Goal: Entertainment & Leisure: Consume media (video, audio)

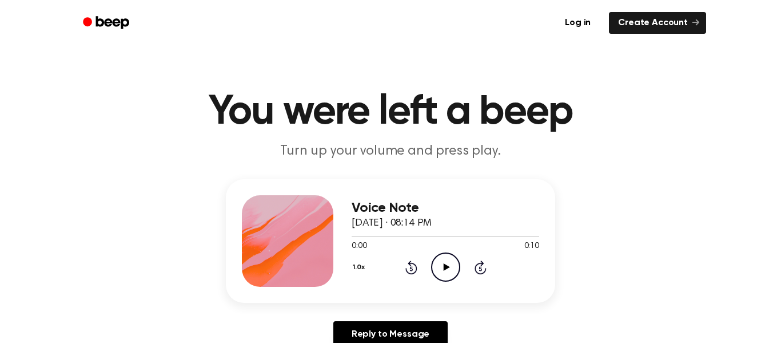
click at [440, 264] on icon "Play Audio" at bounding box center [445, 266] width 29 height 29
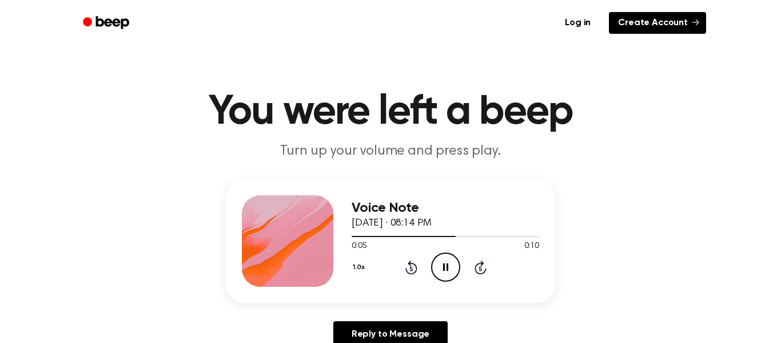
click at [688, 25] on link "Create Account" at bounding box center [657, 23] width 97 height 22
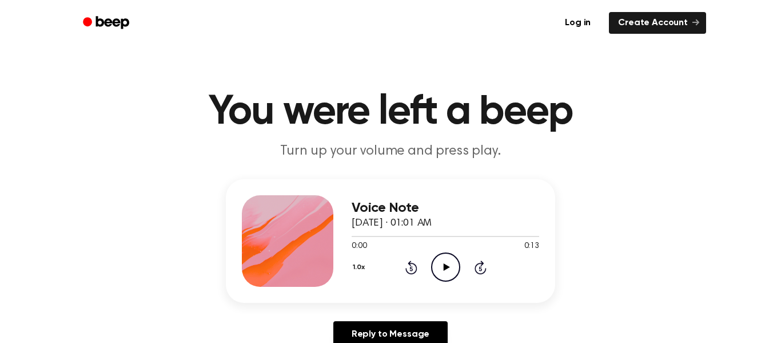
click at [439, 262] on icon "Play Audio" at bounding box center [445, 266] width 29 height 29
click at [446, 261] on icon "Play Audio" at bounding box center [445, 266] width 29 height 29
click at [447, 268] on icon at bounding box center [445, 266] width 5 height 7
click at [441, 266] on icon "Play Audio" at bounding box center [445, 266] width 29 height 29
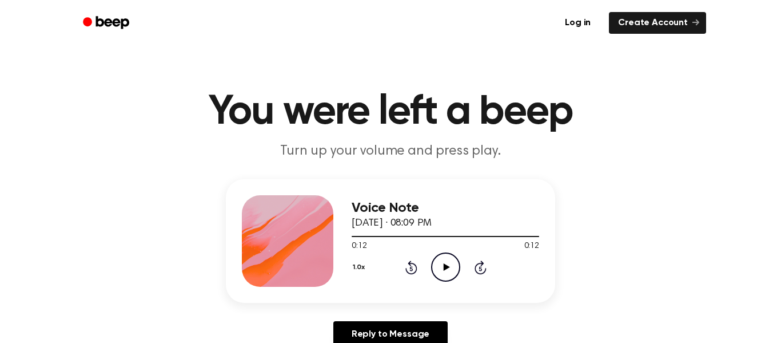
click at [447, 267] on icon at bounding box center [446, 266] width 6 height 7
click at [449, 258] on icon "Play Audio" at bounding box center [445, 266] width 29 height 29
click at [450, 268] on icon "Play Audio" at bounding box center [445, 266] width 29 height 29
click at [445, 260] on icon "Pause Audio" at bounding box center [445, 266] width 29 height 29
click at [443, 261] on icon "Play Audio" at bounding box center [445, 266] width 29 height 29
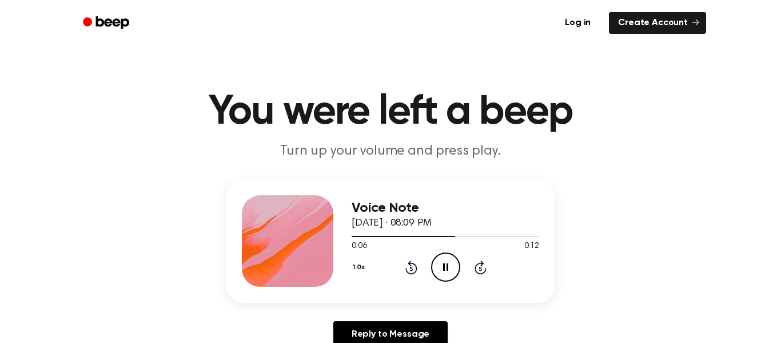
click at [442, 264] on icon "Pause Audio" at bounding box center [445, 266] width 29 height 29
click at [444, 266] on icon at bounding box center [446, 266] width 6 height 7
click at [443, 266] on icon at bounding box center [445, 266] width 5 height 7
click at [443, 270] on icon "Play Audio" at bounding box center [445, 266] width 29 height 29
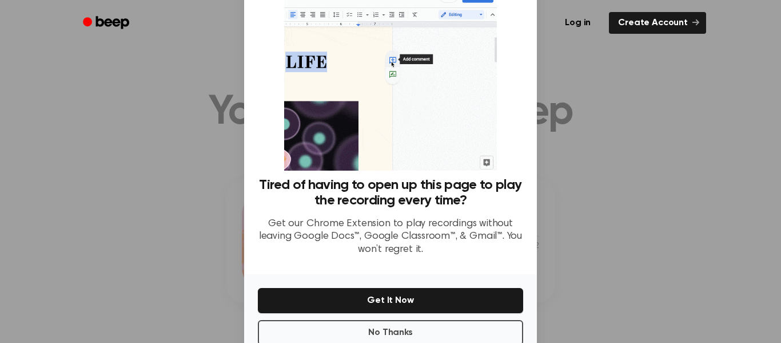
scroll to position [74, 0]
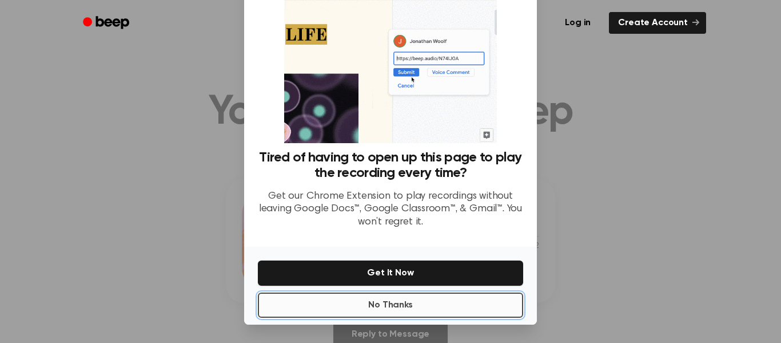
click at [440, 302] on button "No Thanks" at bounding box center [390, 304] width 265 height 25
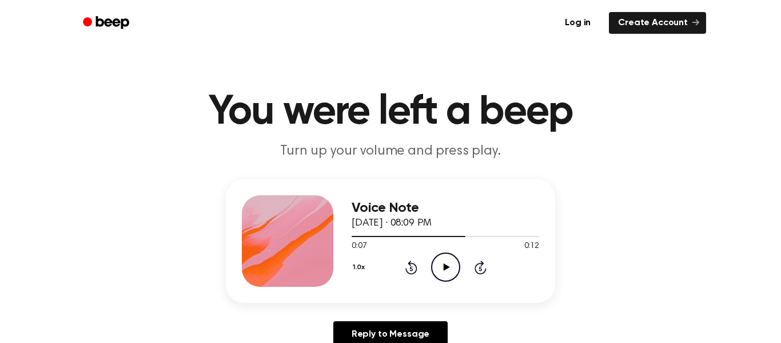
click at [446, 269] on icon "Play Audio" at bounding box center [445, 266] width 29 height 29
click at [445, 267] on icon "Pause Audio" at bounding box center [445, 266] width 29 height 29
click at [447, 264] on icon "Play Audio" at bounding box center [445, 266] width 29 height 29
click at [446, 274] on icon "Pause Audio" at bounding box center [445, 266] width 29 height 29
click at [441, 276] on icon "Play Audio" at bounding box center [445, 266] width 29 height 29
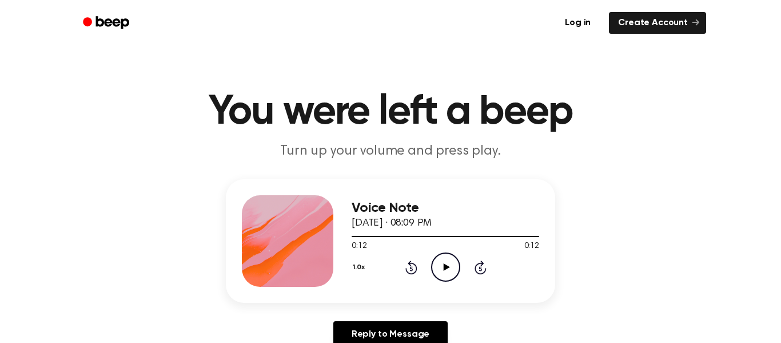
click at [439, 265] on icon "Play Audio" at bounding box center [445, 266] width 29 height 29
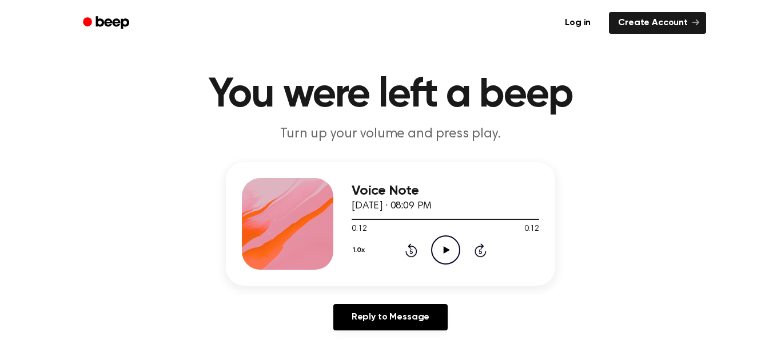
scroll to position [34, 0]
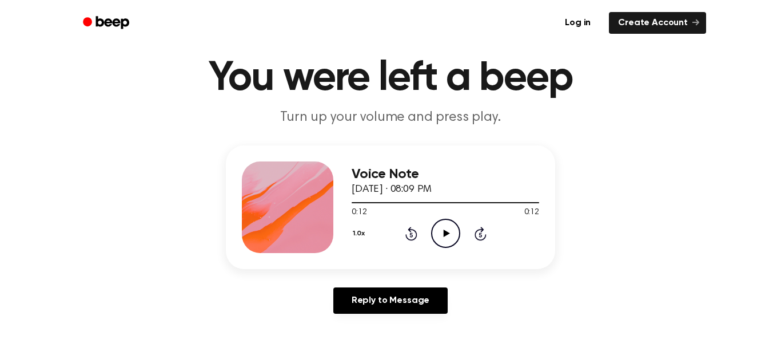
click at [437, 229] on icon "Play Audio" at bounding box center [445, 232] width 29 height 29
click at [445, 231] on icon at bounding box center [446, 232] width 6 height 7
click at [440, 228] on icon "Play Audio" at bounding box center [445, 232] width 29 height 29
click at [444, 233] on icon at bounding box center [446, 232] width 6 height 7
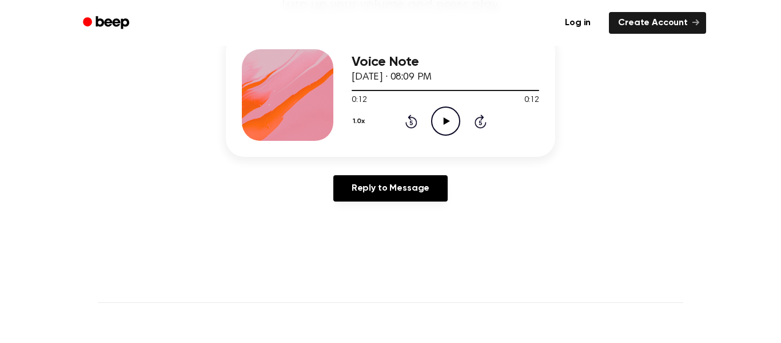
scroll to position [149, 0]
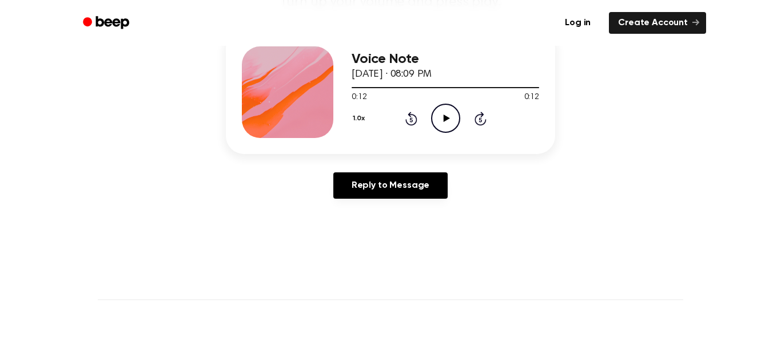
click at [444, 121] on icon at bounding box center [446, 117] width 6 height 7
click at [455, 114] on icon "Pause Audio" at bounding box center [445, 118] width 29 height 29
click at [448, 117] on icon "Play Audio" at bounding box center [445, 118] width 29 height 29
click at [411, 120] on icon at bounding box center [410, 119] width 3 height 5
click at [405, 123] on icon "Rewind 5 seconds" at bounding box center [411, 118] width 13 height 15
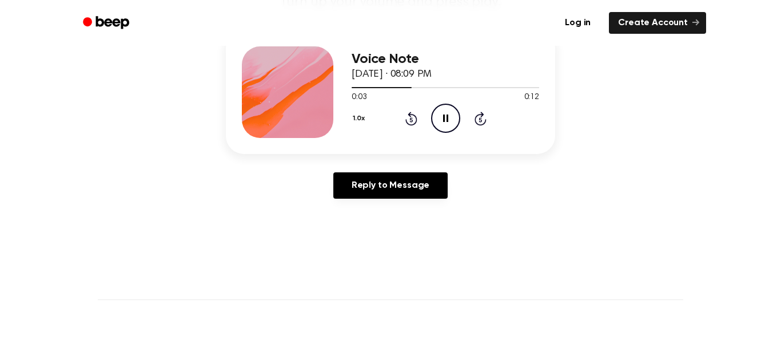
click at [409, 117] on icon at bounding box center [411, 119] width 12 height 14
click at [411, 120] on icon at bounding box center [410, 119] width 3 height 5
click at [411, 117] on icon "Rewind 5 seconds" at bounding box center [411, 118] width 13 height 15
click at [453, 109] on icon "Play Audio" at bounding box center [445, 118] width 29 height 29
click at [452, 112] on icon "Play Audio" at bounding box center [445, 118] width 29 height 29
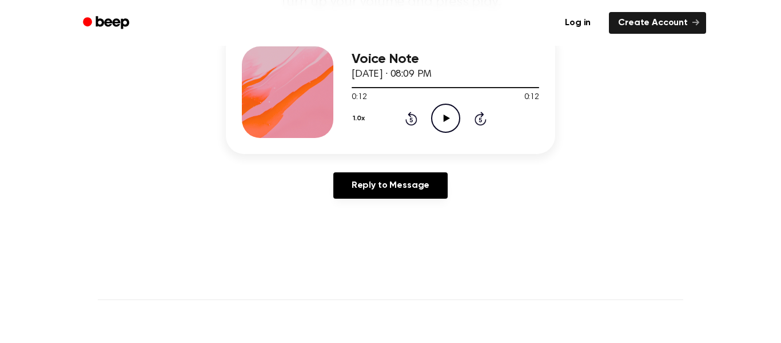
click at [443, 123] on icon "Play Audio" at bounding box center [445, 118] width 29 height 29
click at [442, 112] on icon "Play Audio" at bounding box center [445, 118] width 29 height 29
click at [447, 115] on icon "Play Audio" at bounding box center [445, 118] width 29 height 29
click at [444, 124] on icon "Play Audio" at bounding box center [445, 118] width 29 height 29
click at [405, 117] on icon "Rewind 5 seconds" at bounding box center [411, 118] width 13 height 15
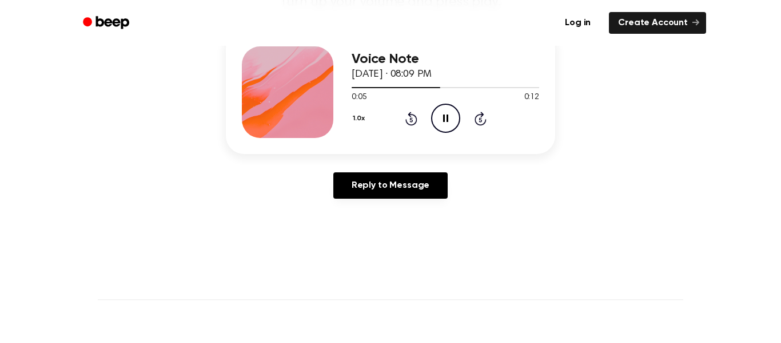
click at [411, 120] on icon at bounding box center [410, 119] width 3 height 5
click at [411, 126] on div "1.0x Rewind 5 seconds Pause Audio Skip 5 seconds" at bounding box center [446, 118] width 188 height 29
click at [451, 124] on icon "Play Audio" at bounding box center [445, 118] width 29 height 29
click at [444, 108] on icon "Play Audio" at bounding box center [445, 118] width 29 height 29
